Goal: Information Seeking & Learning: Learn about a topic

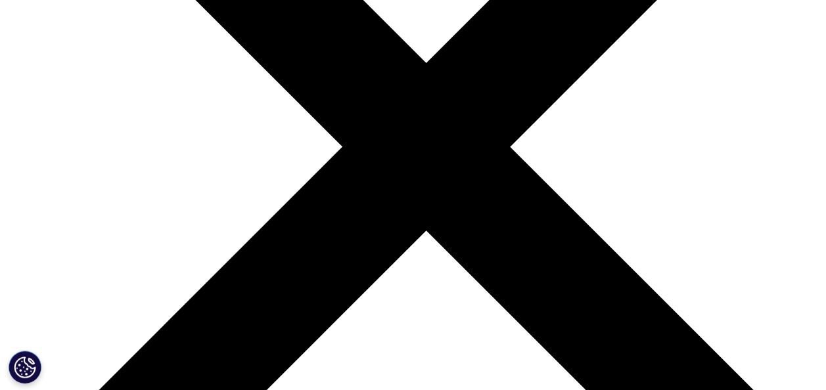
scroll to position [1454, 0]
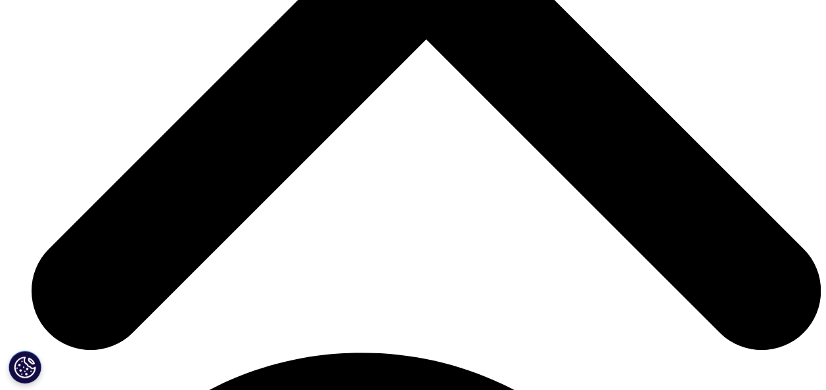
scroll to position [1646, 0]
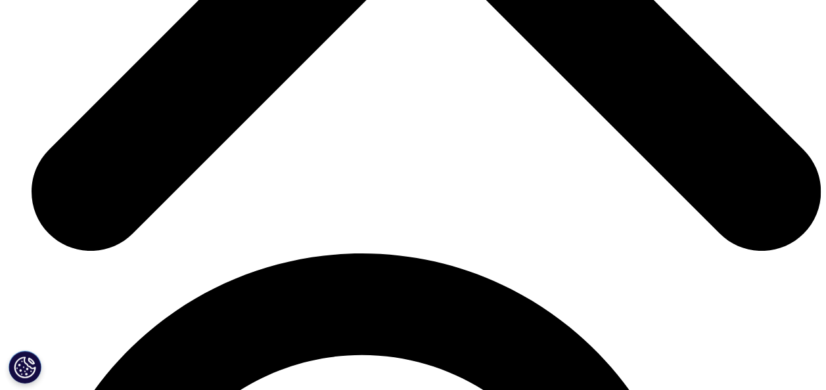
scroll to position [1745, 0]
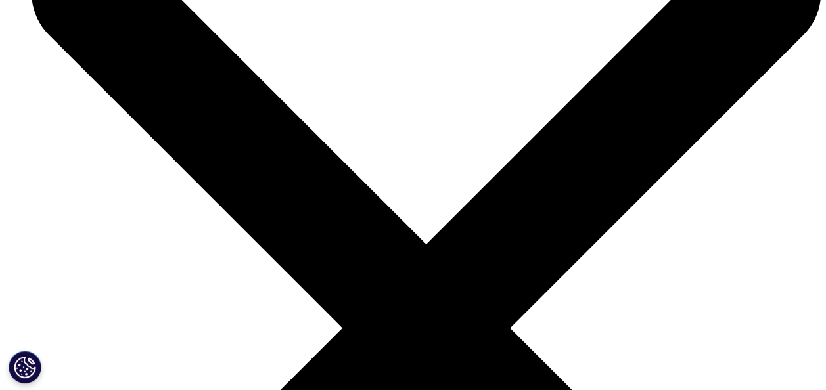
scroll to position [1641, 0]
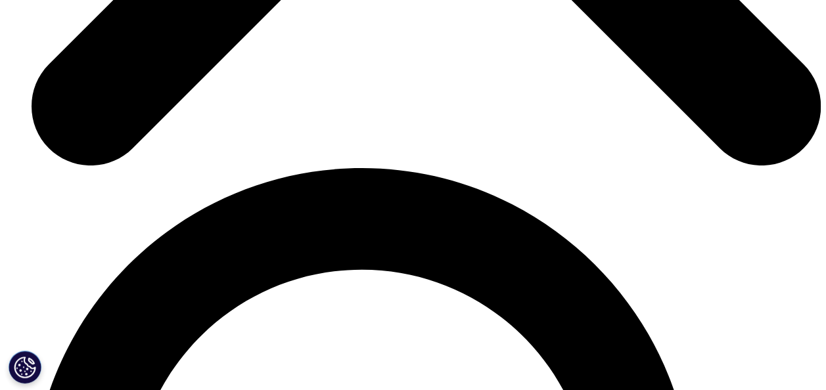
scroll to position [2200, 0]
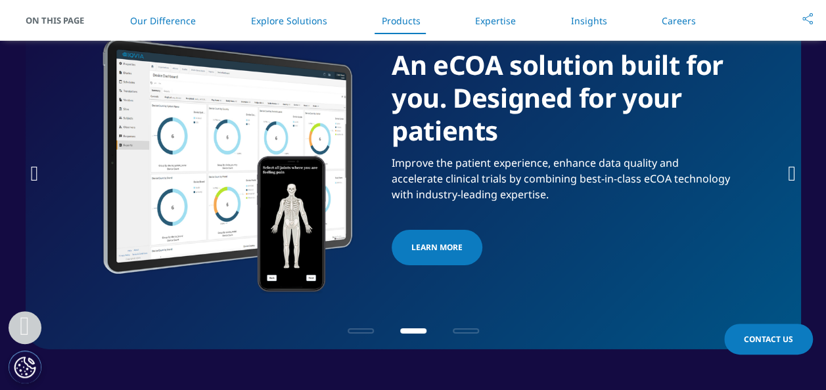
click at [790, 165] on icon "Next slide" at bounding box center [792, 173] width 8 height 21
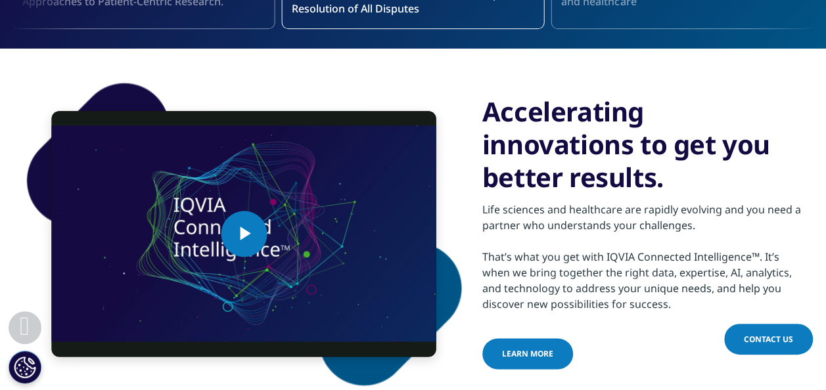
scroll to position [529, 0]
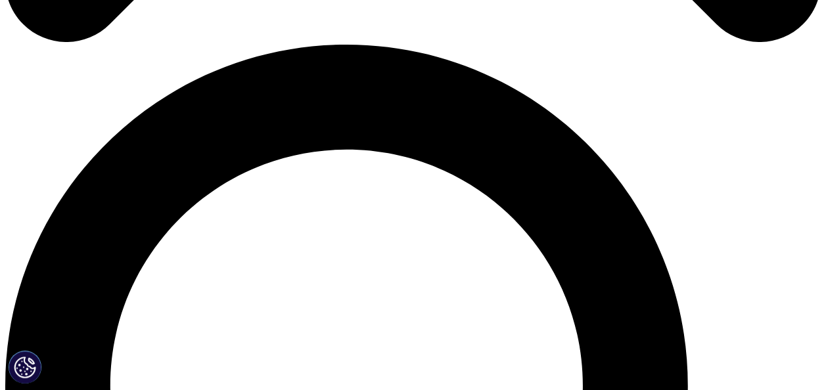
scroll to position [786, 0]
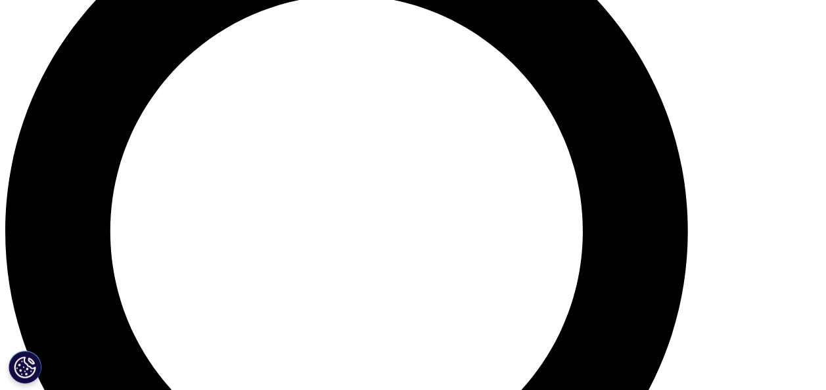
scroll to position [954, 0]
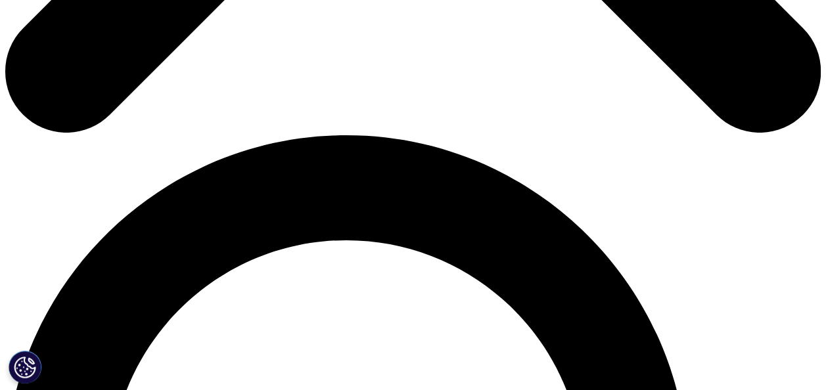
scroll to position [701, 0]
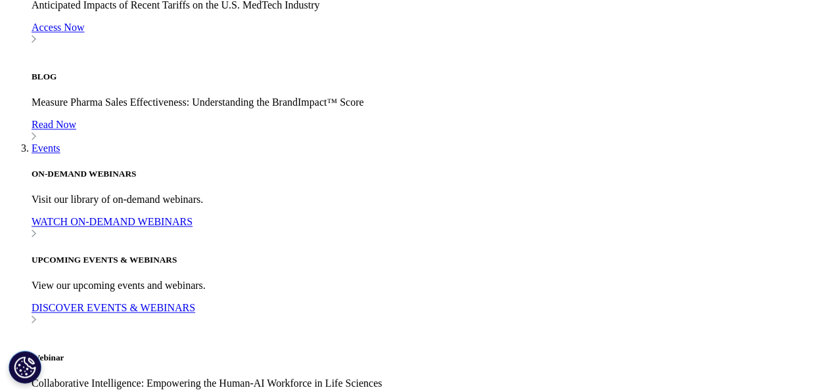
scroll to position [3367, 0]
